Goal: Contribute content

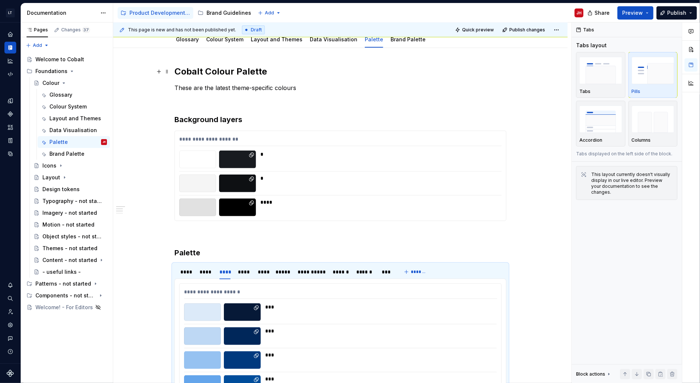
scroll to position [221, 0]
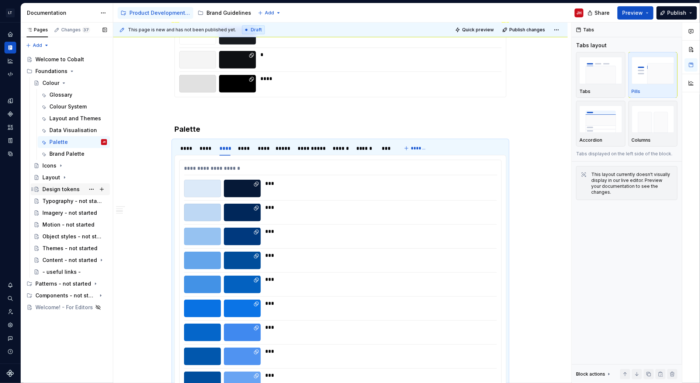
click at [72, 191] on div "Design tokens" at bounding box center [60, 189] width 37 height 7
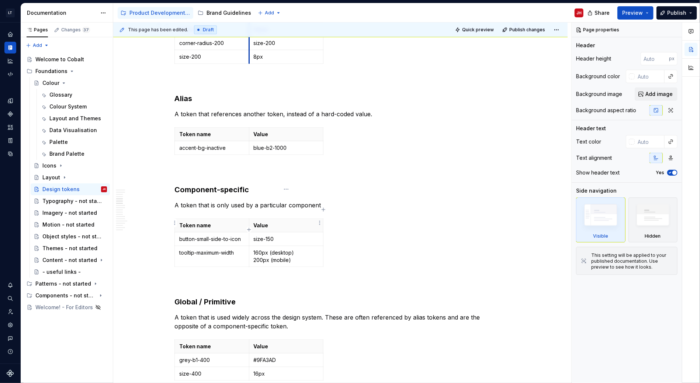
scroll to position [480, 0]
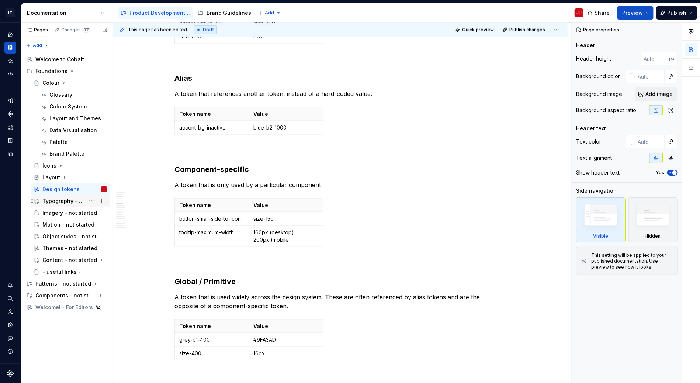
click at [65, 203] on div "Typography - not started" at bounding box center [63, 200] width 42 height 7
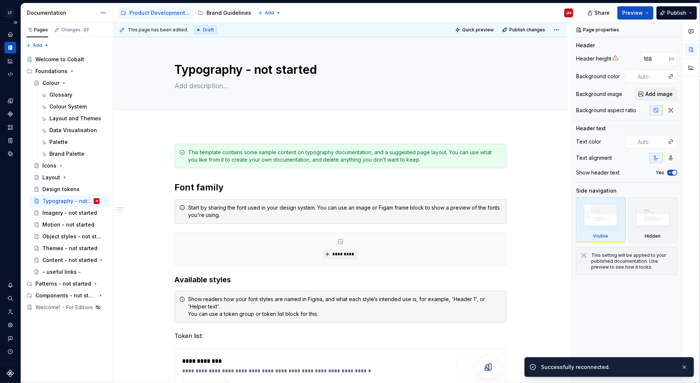
type textarea "*"
